Goal: Task Accomplishment & Management: Use online tool/utility

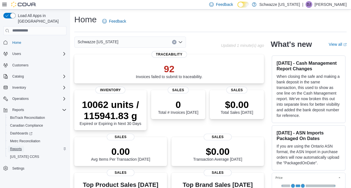
click at [14, 147] on span "Reports" at bounding box center [16, 149] width 12 height 4
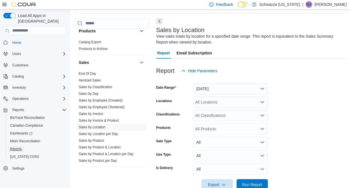
scroll to position [373, 0]
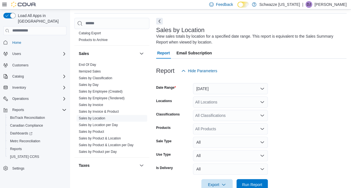
click at [96, 117] on link "Sales by Location" at bounding box center [92, 118] width 27 height 4
click at [257, 183] on span "Run Report" at bounding box center [252, 185] width 20 height 6
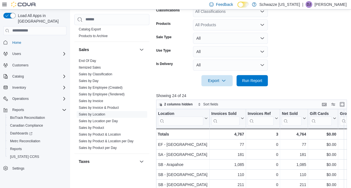
scroll to position [122, 0]
click at [213, 79] on span "Export" at bounding box center [217, 80] width 25 height 11
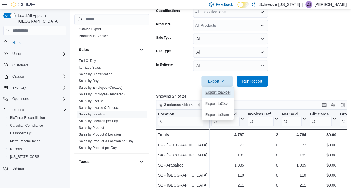
click at [211, 92] on span "Export to Excel" at bounding box center [217, 92] width 25 height 4
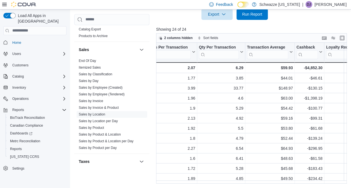
scroll to position [0, 514]
